Goal: Information Seeking & Learning: Learn about a topic

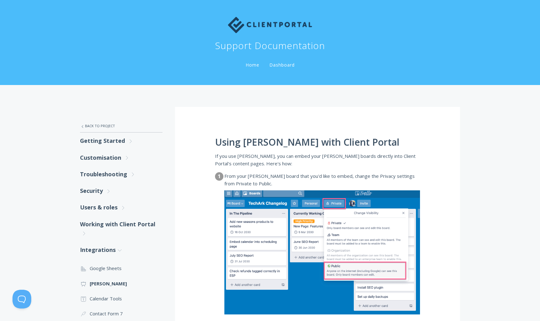
click at [250, 20] on img at bounding box center [270, 25] width 84 height 16
click at [250, 23] on img at bounding box center [270, 25] width 84 height 16
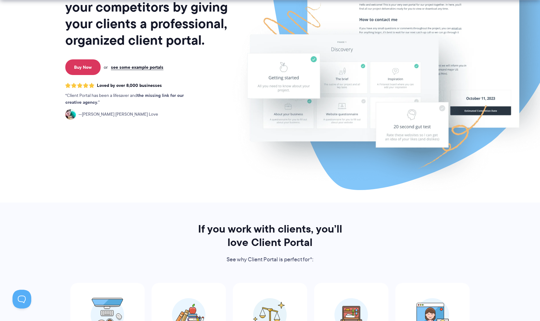
scroll to position [104, 0]
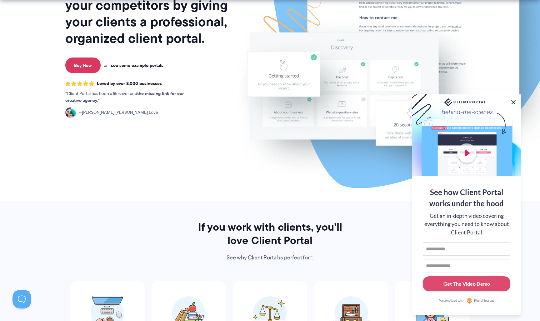
click at [513, 99] on button at bounding box center [512, 101] width 7 height 7
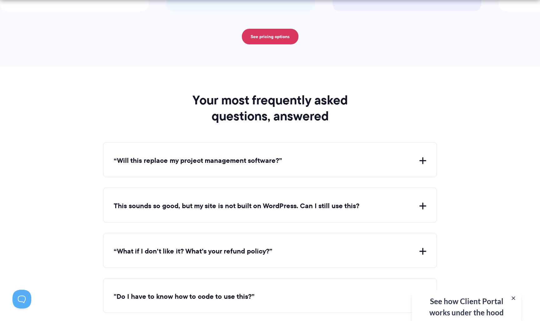
scroll to position [2192, 0]
click at [310, 158] on div "“Will this replace my project management software?” Client Portal doesn't repla…" at bounding box center [270, 159] width 334 height 35
click at [328, 143] on div "“Will this replace my project management software?” Client Portal doesn't repla…" at bounding box center [270, 159] width 334 height 35
click at [328, 156] on button "“Will this replace my project management software?”" at bounding box center [270, 161] width 312 height 10
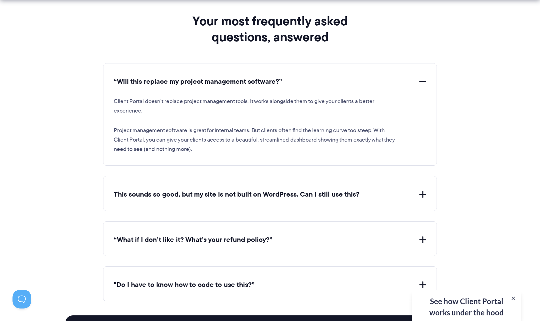
scroll to position [2272, 0]
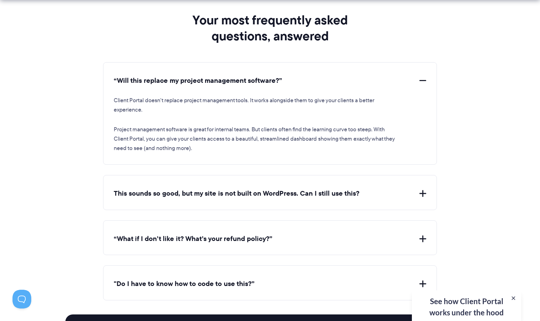
click at [164, 189] on button "This sounds so good, but my site is not built on WordPress. Can I still use thi…" at bounding box center [270, 194] width 312 height 10
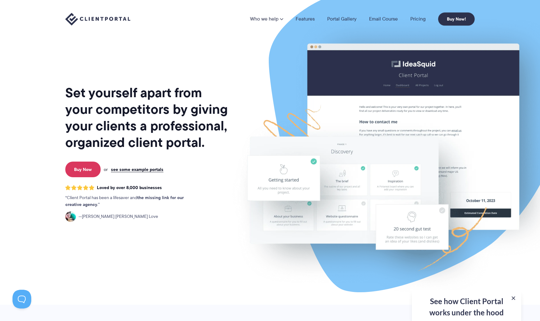
scroll to position [-2, 0]
